Goal: Task Accomplishment & Management: Complete application form

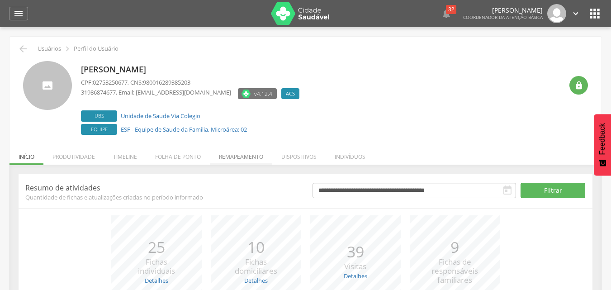
click at [238, 155] on li "Remapeamento" at bounding box center [241, 154] width 62 height 21
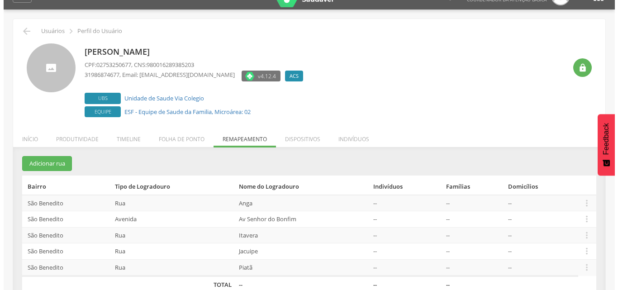
scroll to position [34, 0]
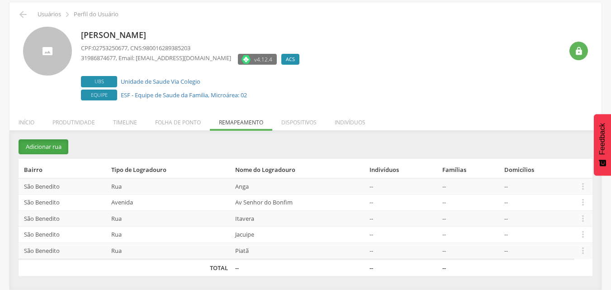
click at [58, 147] on button "Adicionar rua" at bounding box center [44, 146] width 50 height 15
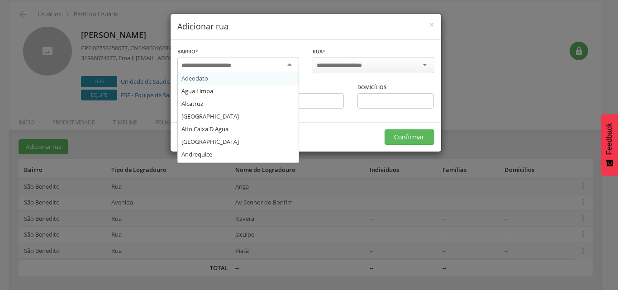
click at [257, 67] on div at bounding box center [238, 65] width 122 height 16
type input "***"
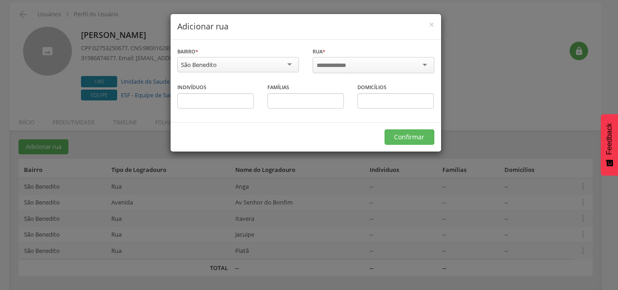
scroll to position [0, 0]
click at [333, 64] on input "select-one" at bounding box center [336, 66] width 39 height 8
type input "*"
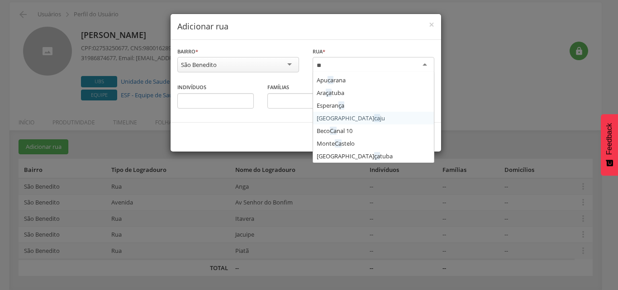
type input "*"
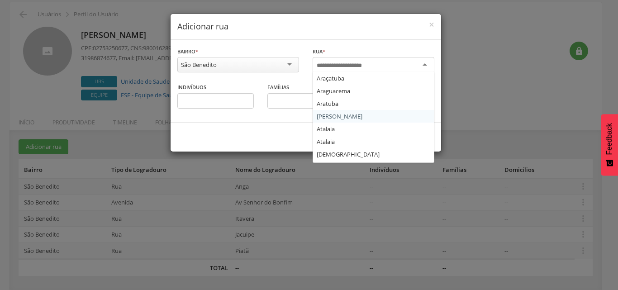
click at [265, 59] on div "São Benedito" at bounding box center [238, 64] width 122 height 15
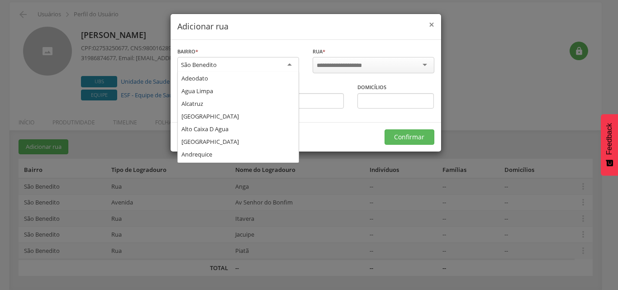
click at [431, 21] on span "×" at bounding box center [431, 24] width 5 height 13
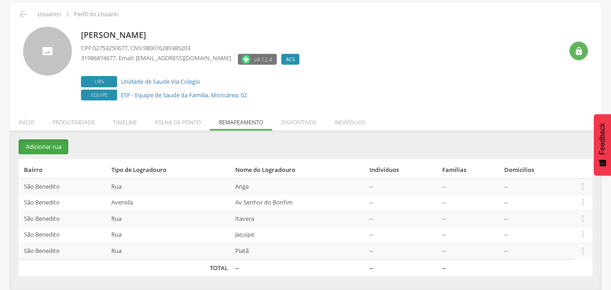
click at [62, 146] on button "Adicionar rua" at bounding box center [44, 146] width 50 height 15
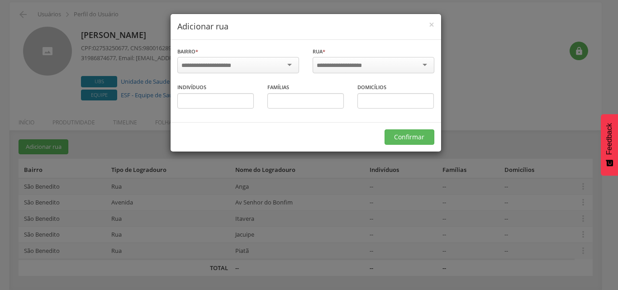
click at [240, 63] on input "select-one" at bounding box center [212, 66] width 62 height 8
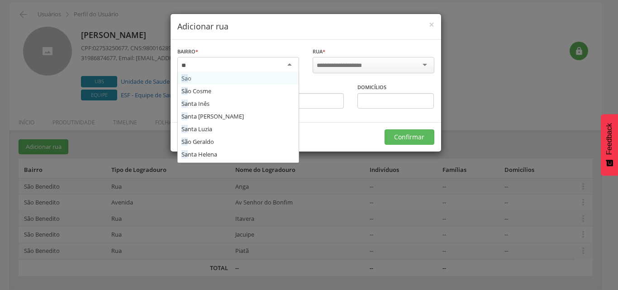
type input "***"
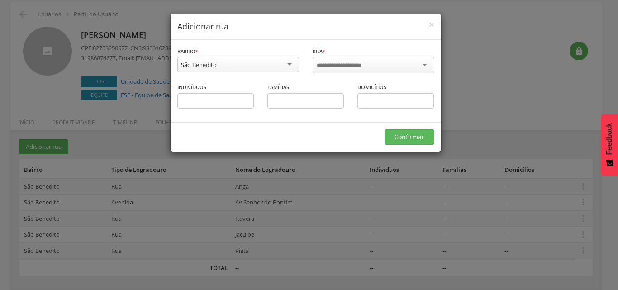
click at [333, 62] on input "select-one" at bounding box center [345, 66] width 57 height 8
type input "**"
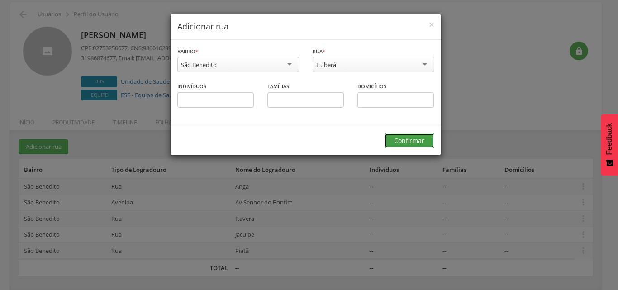
click at [414, 144] on button "Confirmar" at bounding box center [410, 140] width 50 height 15
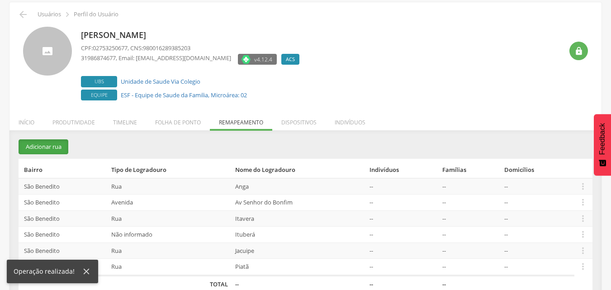
click at [30, 146] on button "Adicionar rua" at bounding box center [44, 146] width 50 height 15
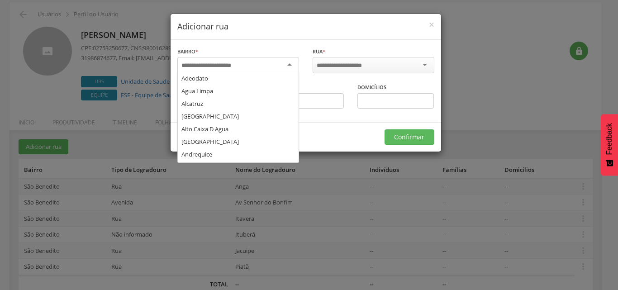
click at [236, 66] on input "select-one" at bounding box center [212, 66] width 62 height 8
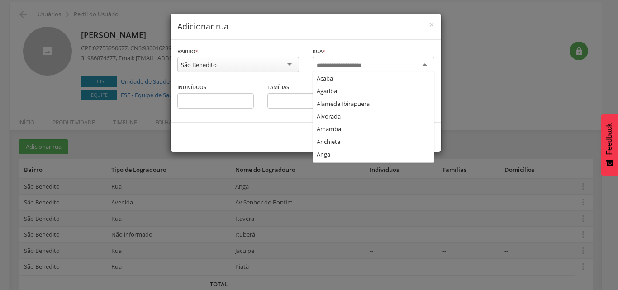
click at [328, 59] on div at bounding box center [374, 65] width 122 height 16
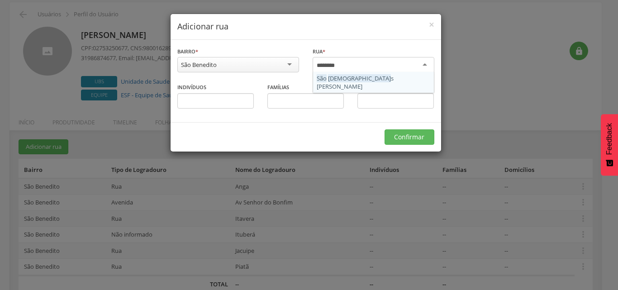
type input "*********"
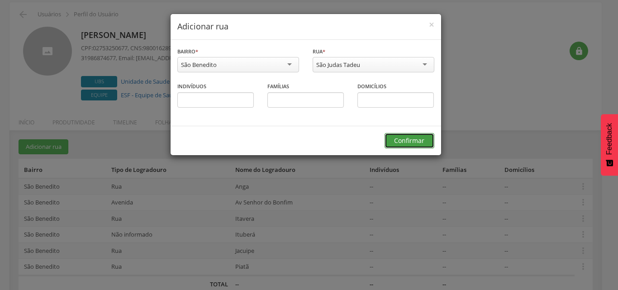
click at [400, 137] on button "Confirmar" at bounding box center [410, 140] width 50 height 15
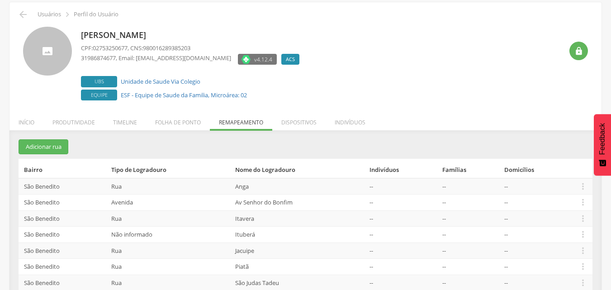
click at [103, 36] on p "[PERSON_NAME]" at bounding box center [192, 35] width 223 height 12
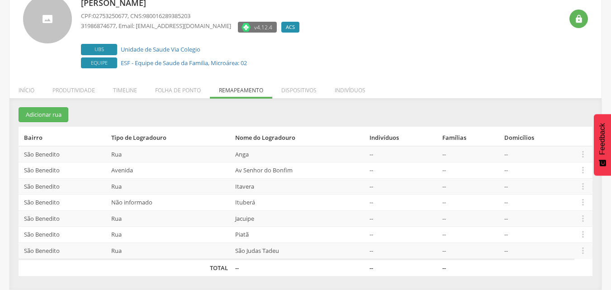
scroll to position [21, 0]
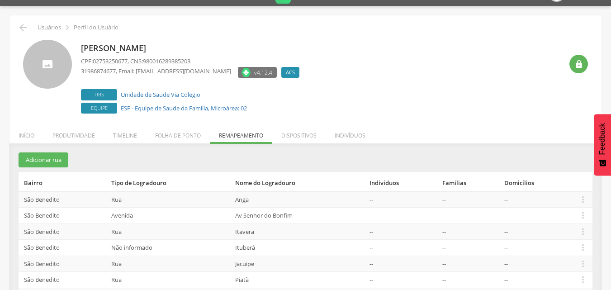
click at [41, 29] on p "Usuários" at bounding box center [50, 27] width 24 height 7
click at [155, 94] on link "Unidade de Saude Via Colegio" at bounding box center [161, 94] width 80 height 8
type input "**********"
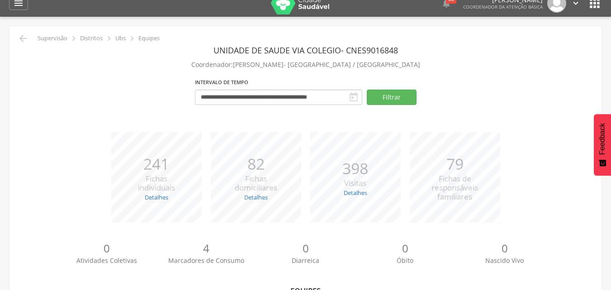
scroll to position [5, 0]
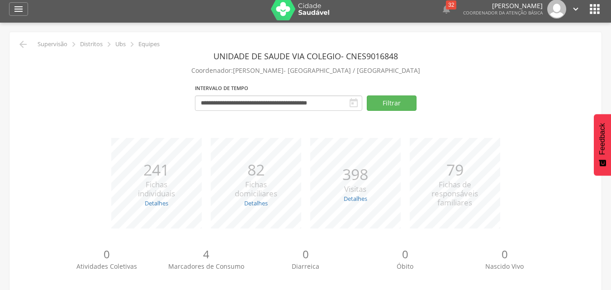
click at [593, 7] on icon "" at bounding box center [595, 9] width 14 height 14
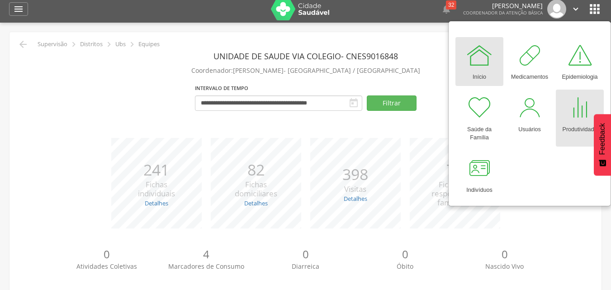
click at [584, 110] on div at bounding box center [579, 107] width 27 height 27
